Goal: Task Accomplishment & Management: Manage account settings

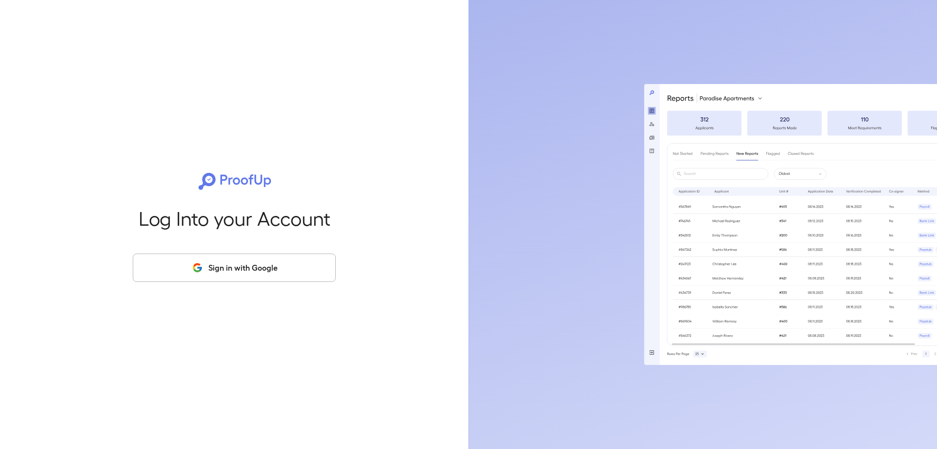
click at [243, 270] on button "Sign in with Google" at bounding box center [234, 267] width 203 height 28
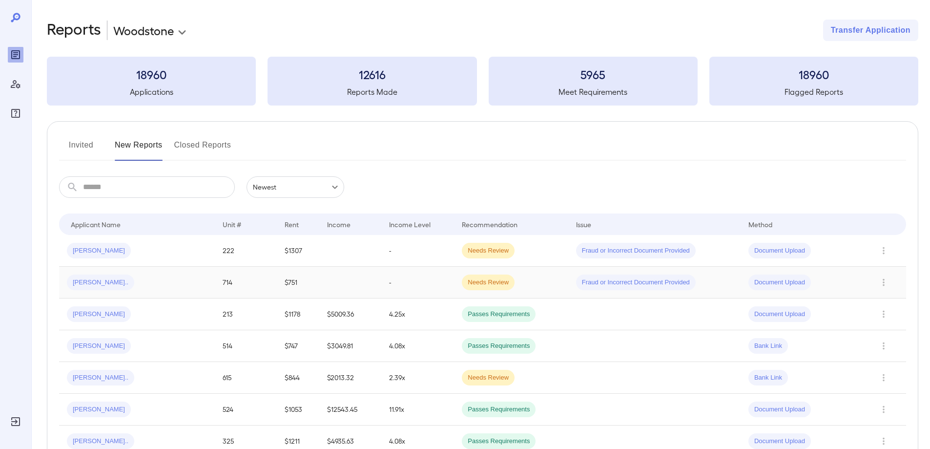
scroll to position [98, 0]
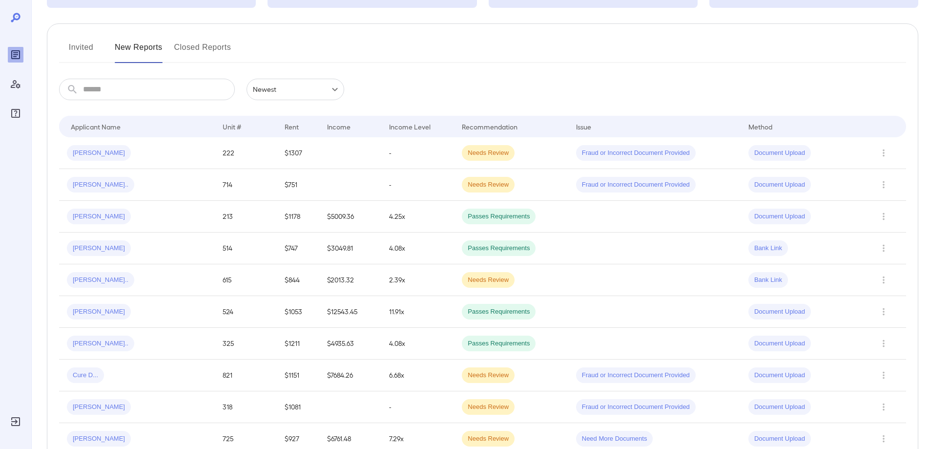
click at [82, 50] on button "Invited" at bounding box center [81, 51] width 44 height 23
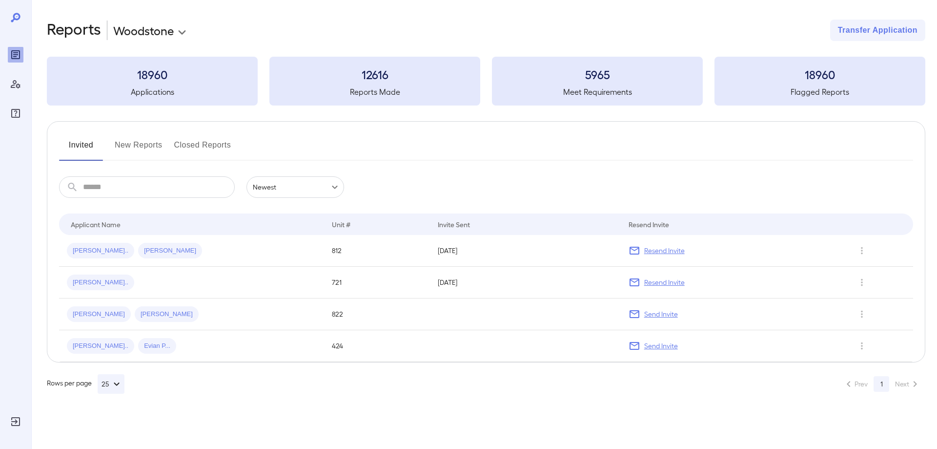
click at [135, 142] on button "New Reports" at bounding box center [139, 148] width 48 height 23
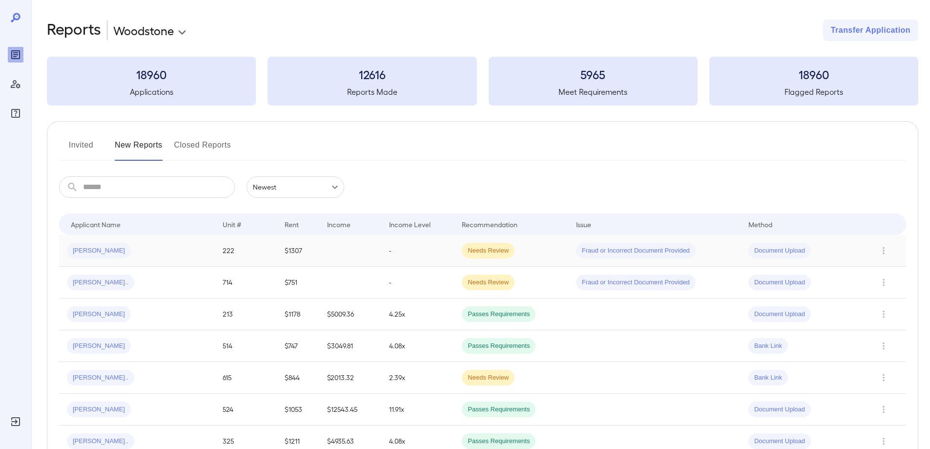
click at [156, 258] on div "[PERSON_NAME]" at bounding box center [137, 251] width 140 height 16
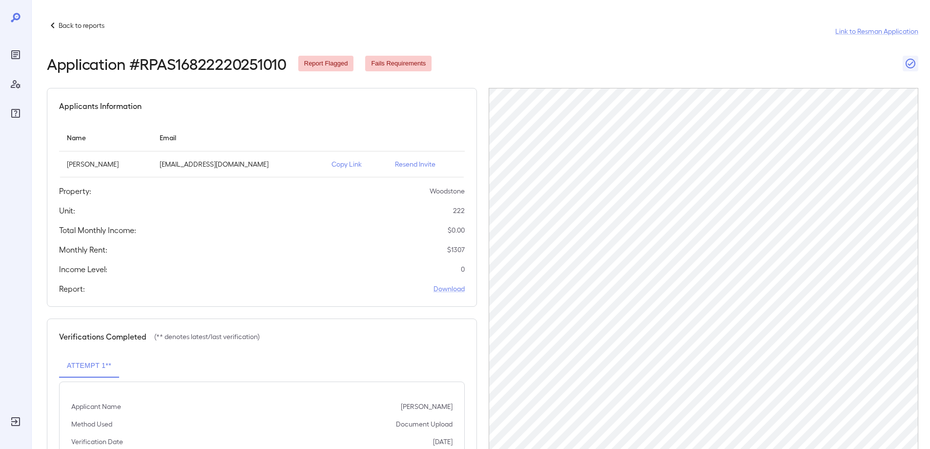
click at [399, 162] on p "Resend Invite" at bounding box center [426, 164] width 62 height 10
